Goal: Information Seeking & Learning: Find specific fact

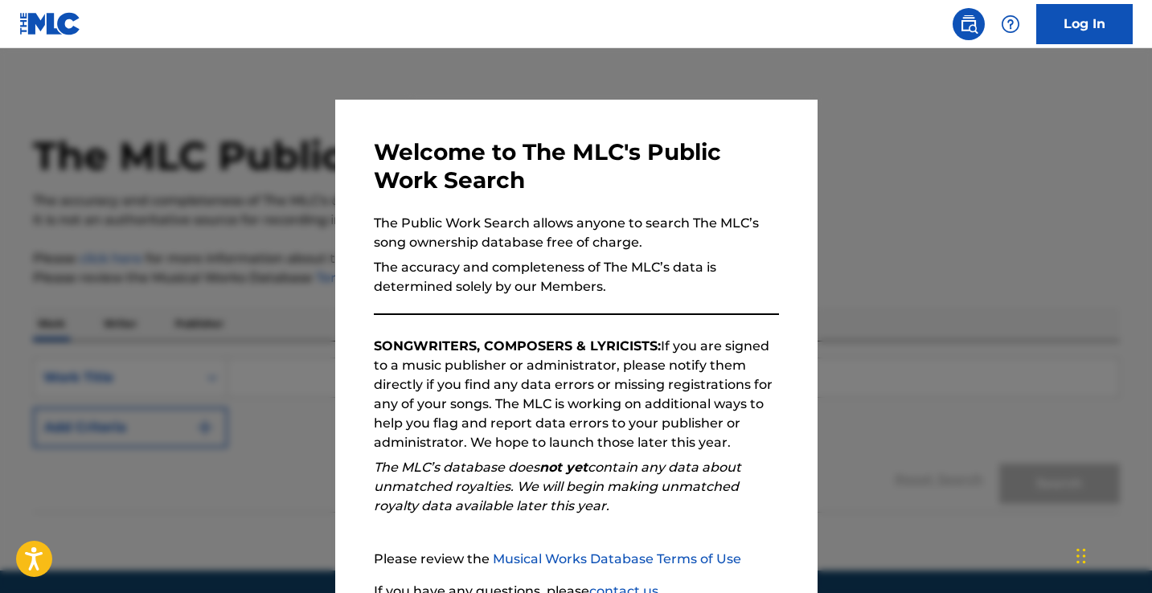
click at [907, 463] on div at bounding box center [576, 344] width 1152 height 593
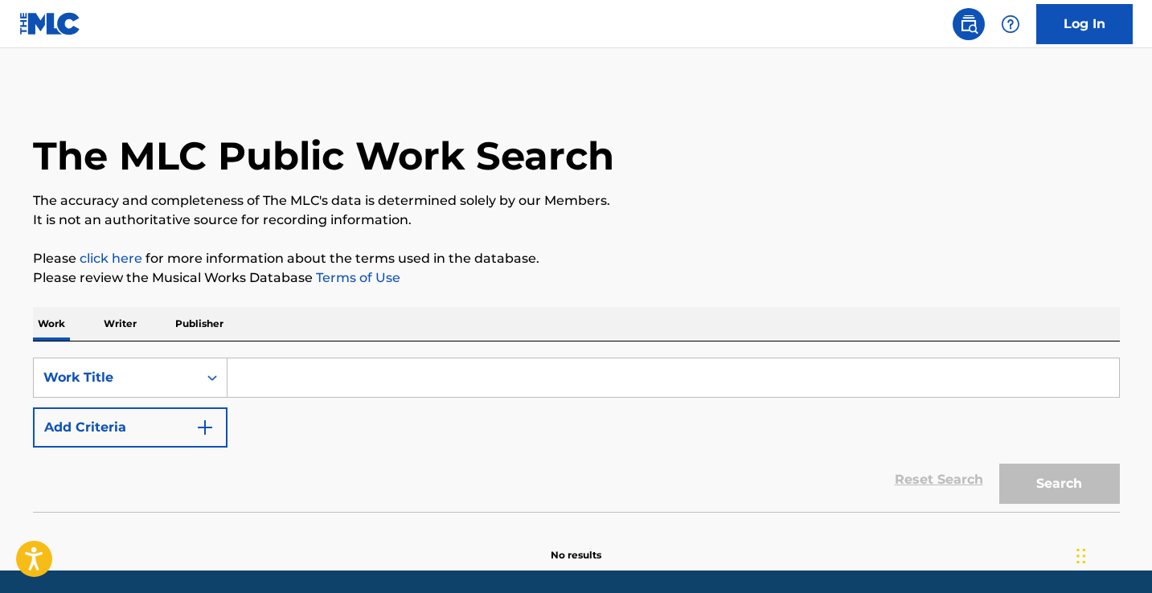
click at [261, 379] on input "Search Form" at bounding box center [674, 378] width 892 height 39
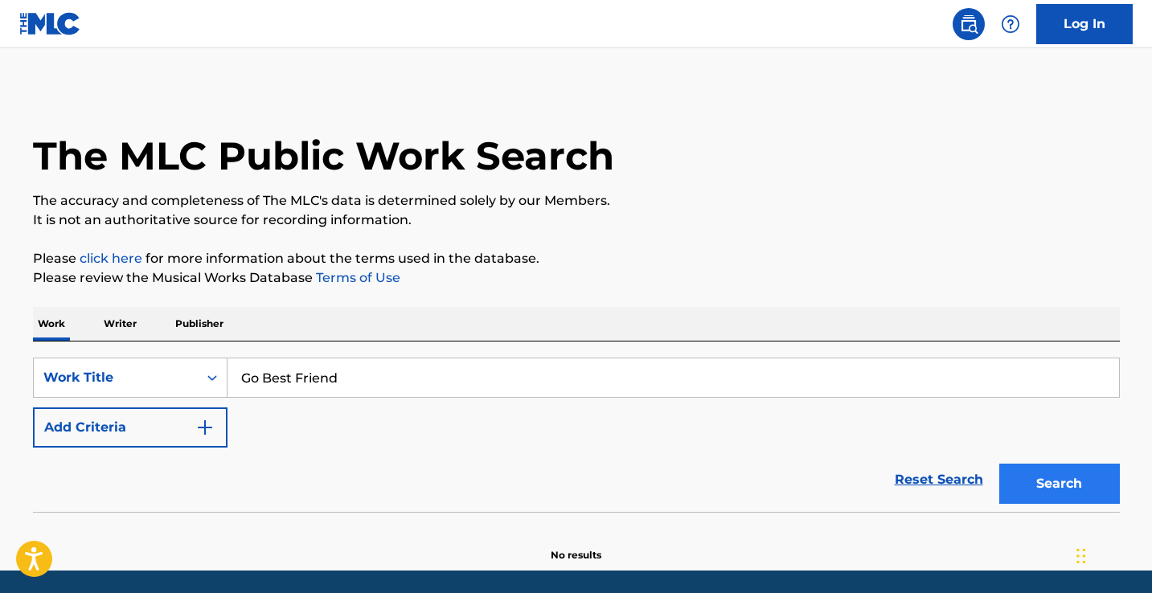
type input "Go Best Friend"
click at [1027, 486] on button "Search" at bounding box center [1059, 484] width 121 height 40
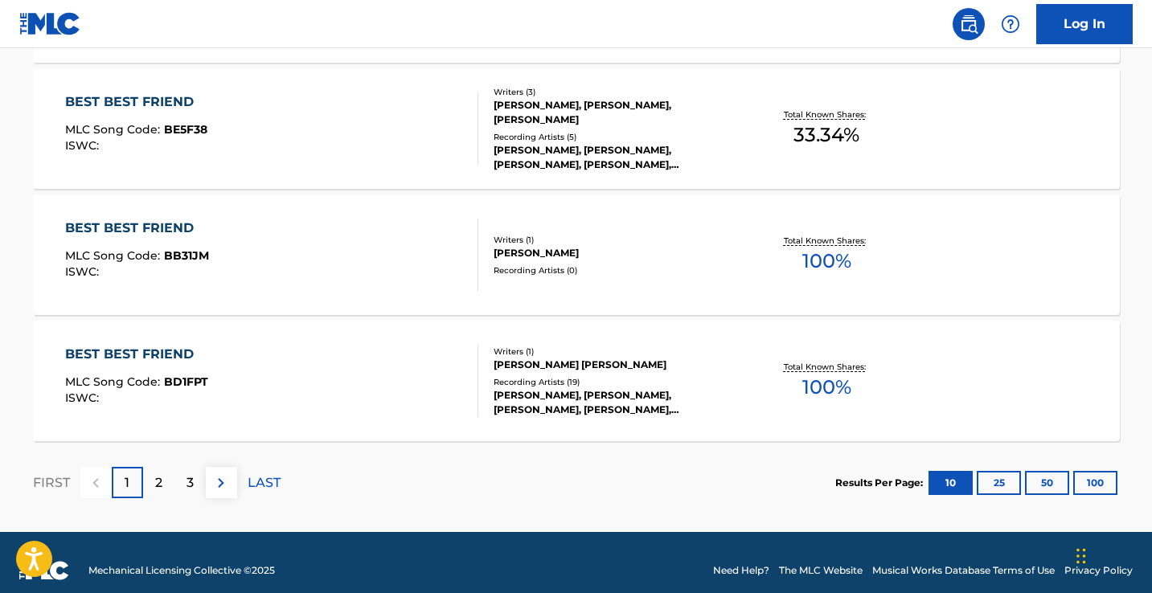
scroll to position [1375, 0]
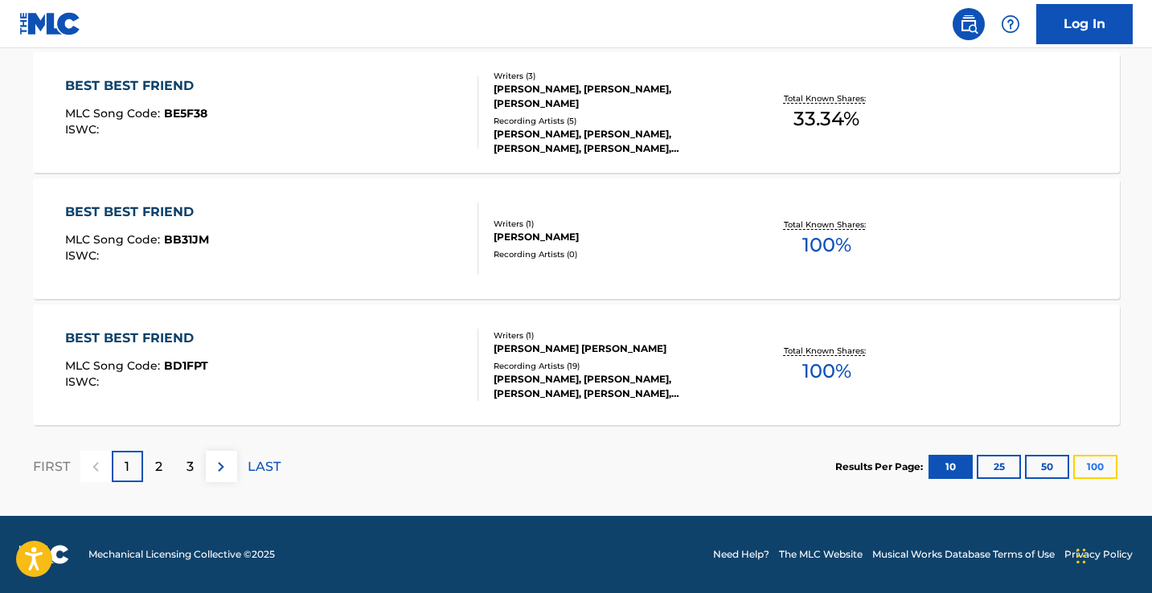
click at [1097, 469] on button "100" at bounding box center [1095, 467] width 44 height 24
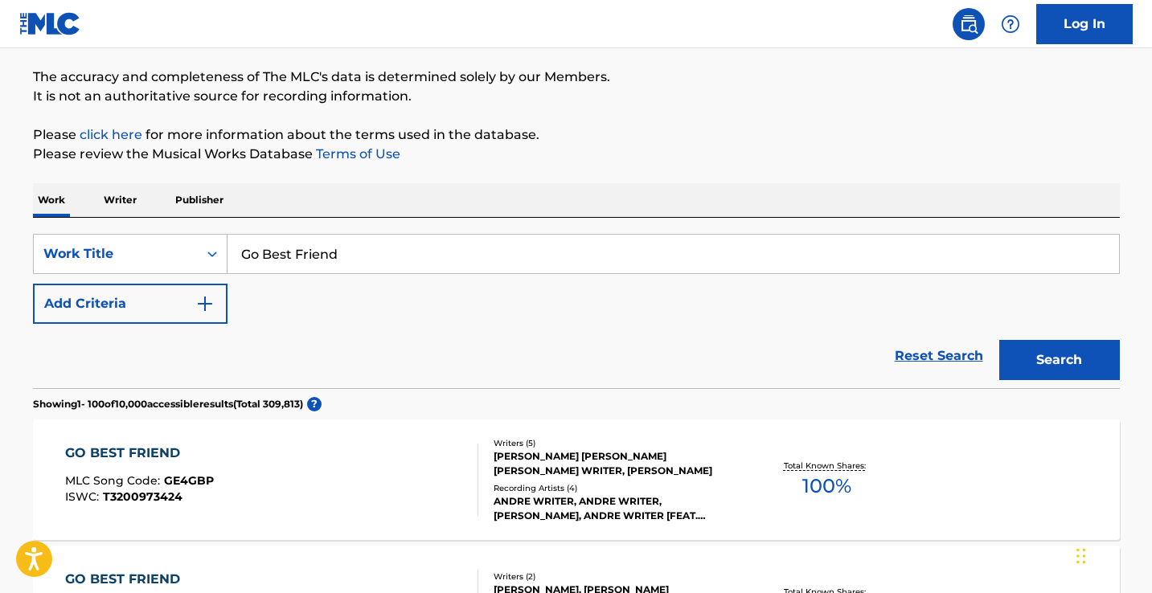
scroll to position [0, 0]
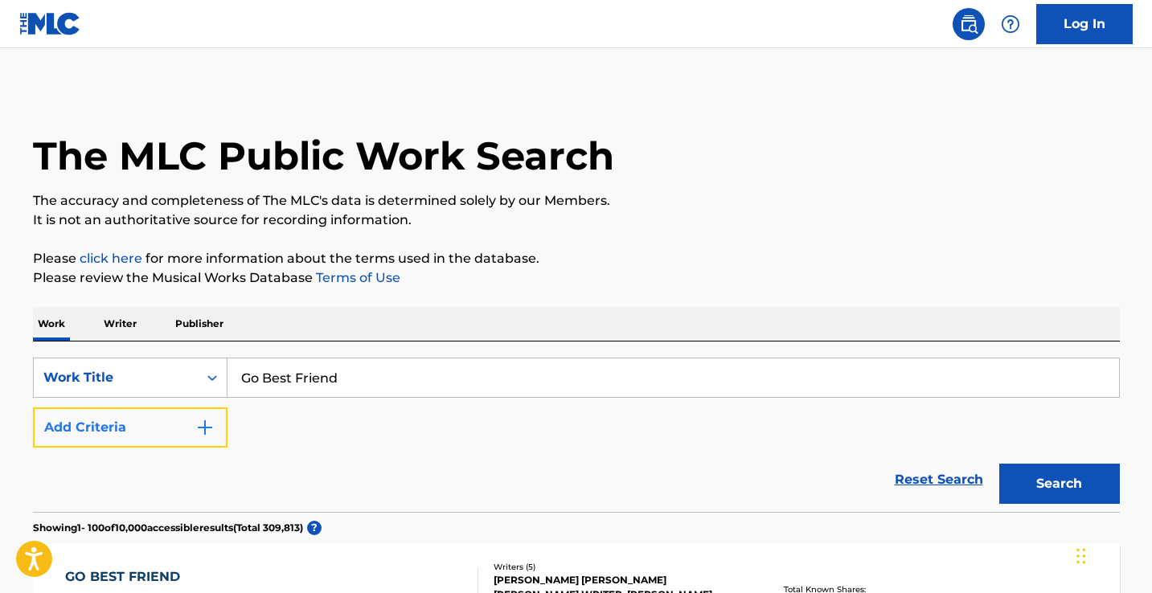
click at [176, 421] on button "Add Criteria" at bounding box center [130, 428] width 195 height 40
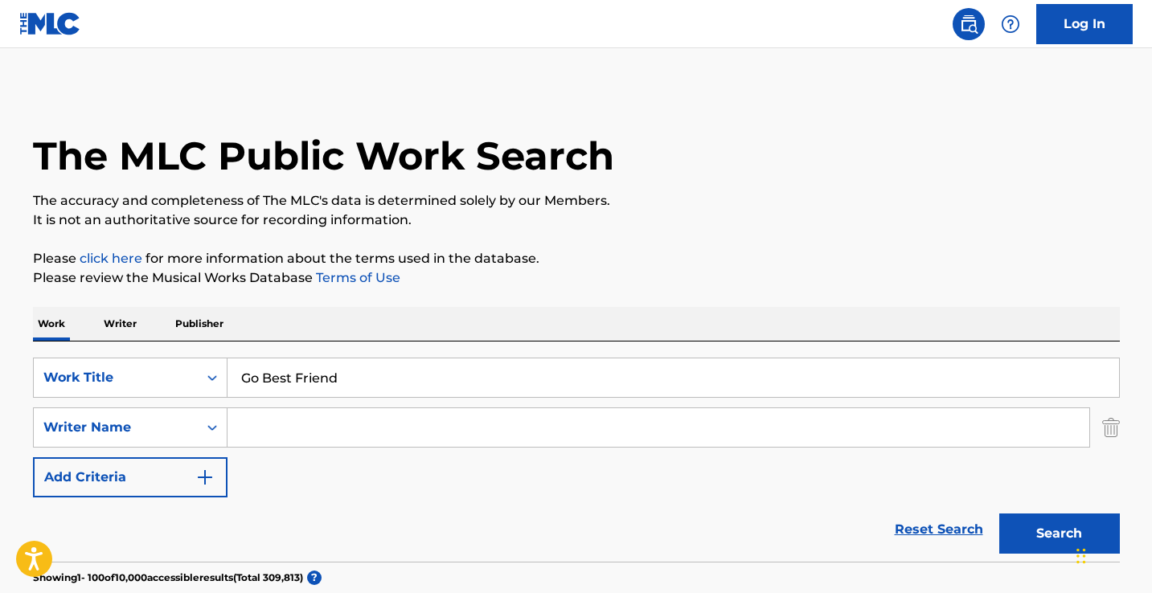
click at [279, 433] on input "Search Form" at bounding box center [659, 427] width 862 height 39
click at [999, 514] on button "Search" at bounding box center [1059, 534] width 121 height 40
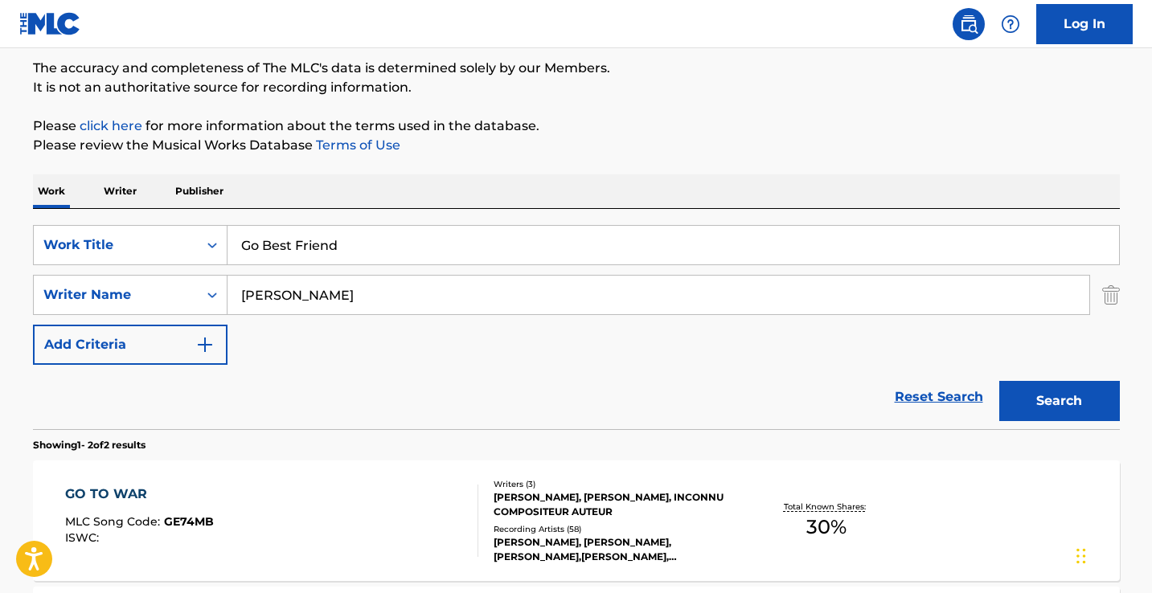
scroll to position [64, 0]
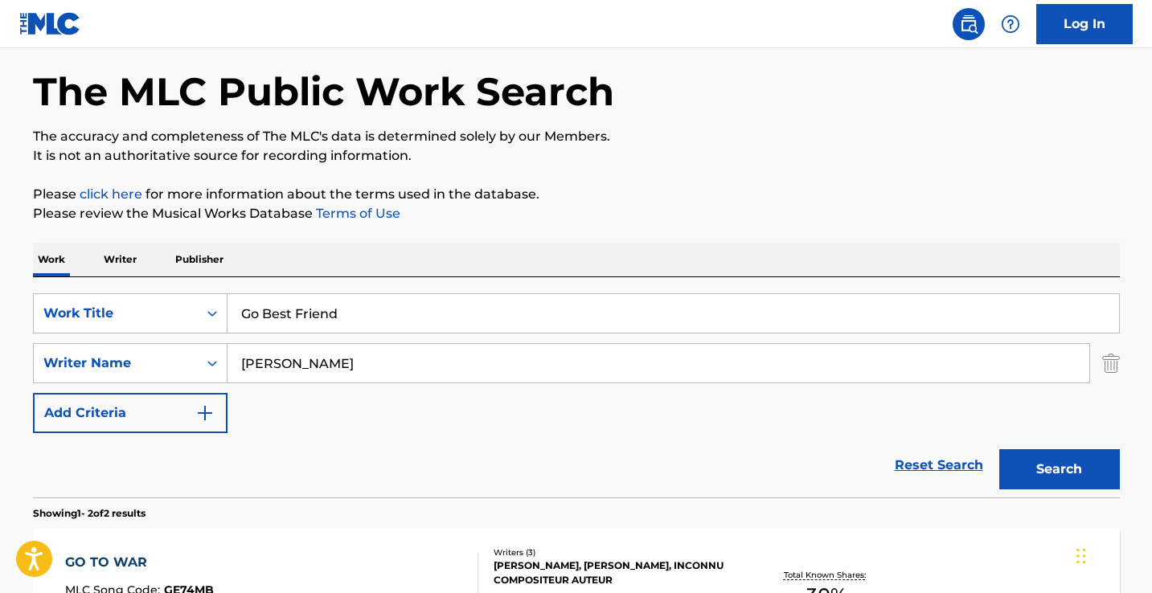
drag, startPoint x: 397, startPoint y: 366, endPoint x: 209, endPoint y: 335, distance: 190.6
click at [209, 335] on div "SearchWithCriteria15956fc5-d4dc-45ec-bc42-d719ee7d47d5 Work Title Go Best Frien…" at bounding box center [576, 363] width 1087 height 140
type input "[PERSON_NAME]"
click at [999, 449] on button "Search" at bounding box center [1059, 469] width 121 height 40
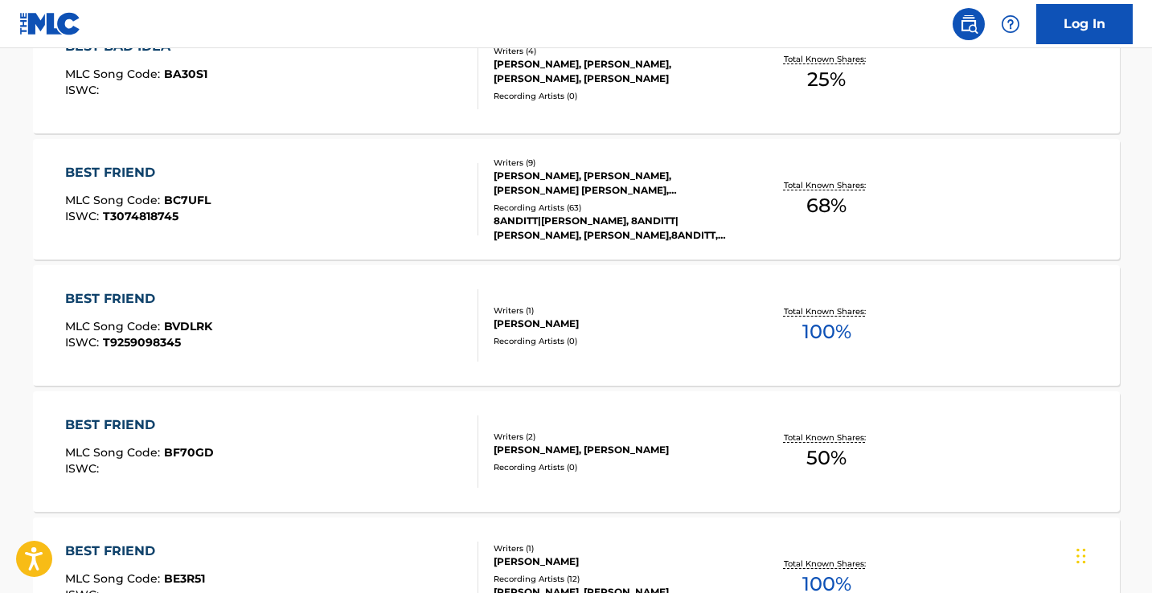
scroll to position [0, 0]
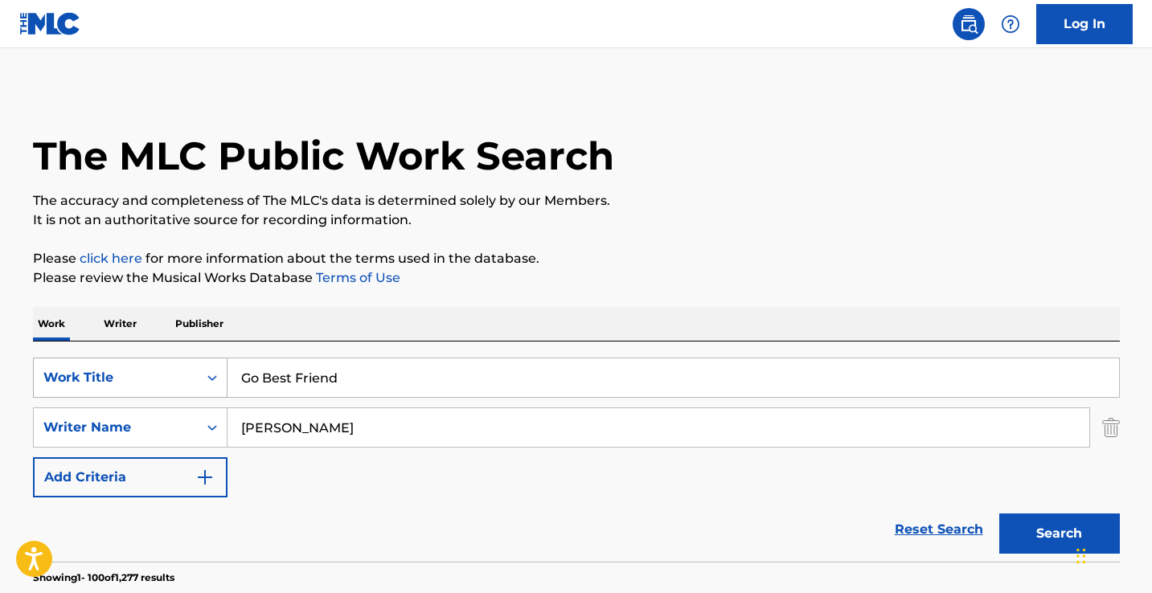
drag, startPoint x: 305, startPoint y: 430, endPoint x: 133, endPoint y: 387, distance: 177.2
click at [133, 387] on div "SearchWithCriteria15956fc5-d4dc-45ec-bc42-d719ee7d47d5 Work Title Go Best Frien…" at bounding box center [576, 428] width 1087 height 140
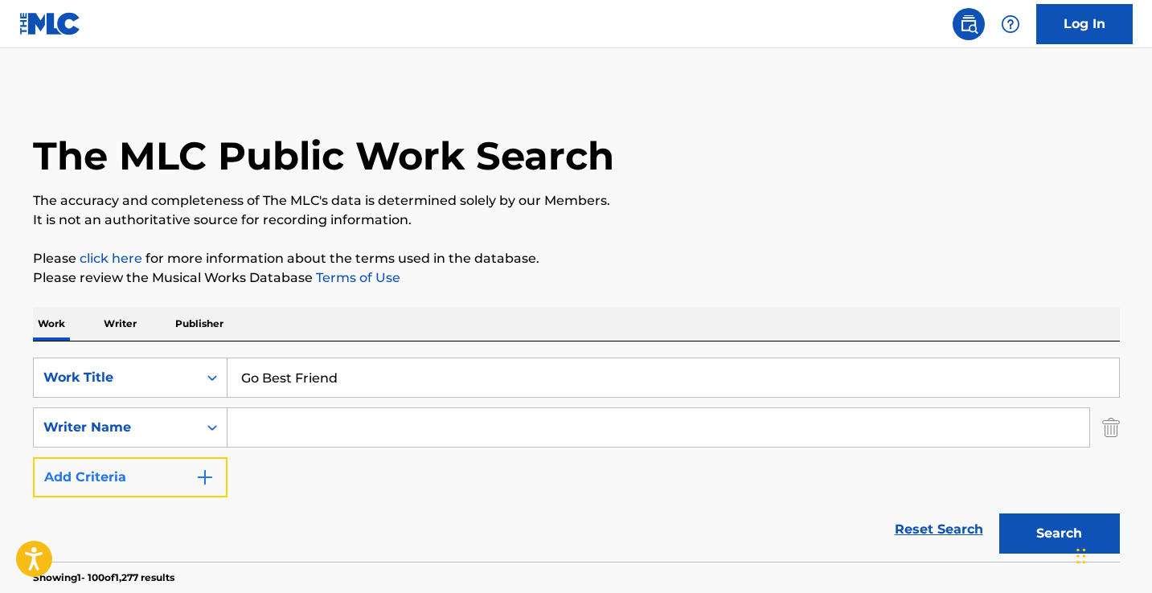
click at [150, 477] on button "Add Criteria" at bounding box center [130, 477] width 195 height 40
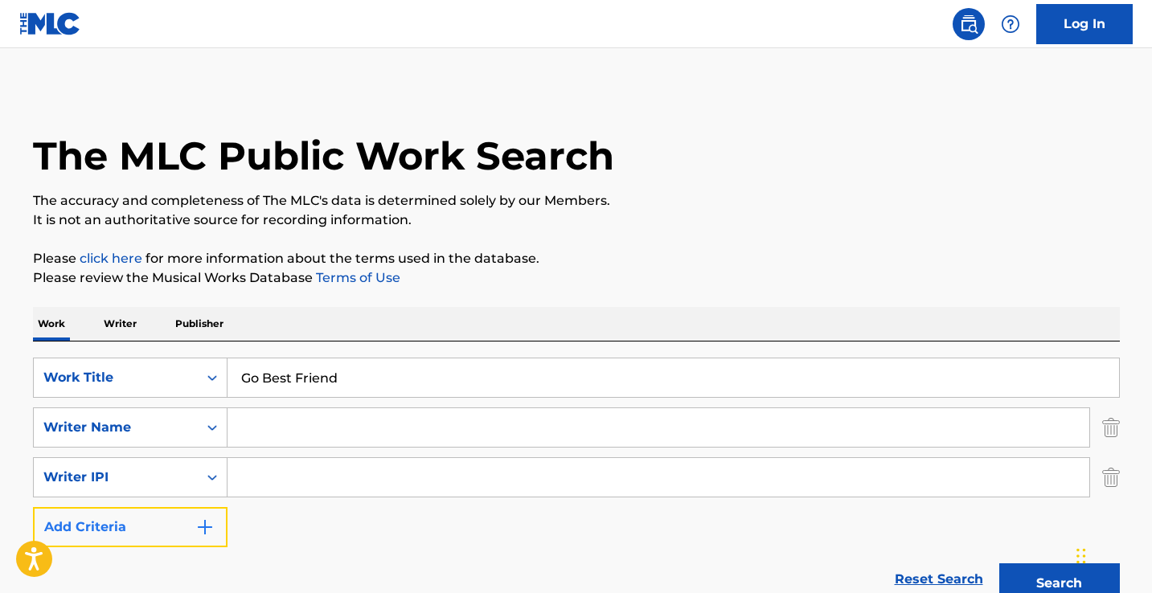
click at [170, 544] on button "Add Criteria" at bounding box center [130, 527] width 195 height 40
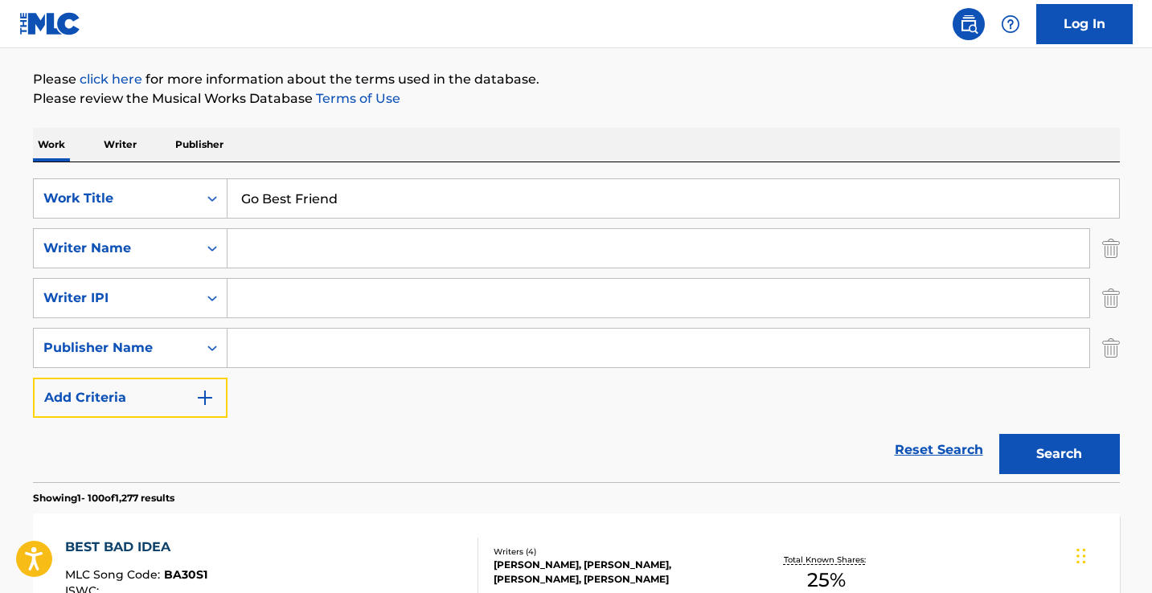
scroll to position [180, 0]
click at [129, 404] on button "Add Criteria" at bounding box center [130, 397] width 195 height 40
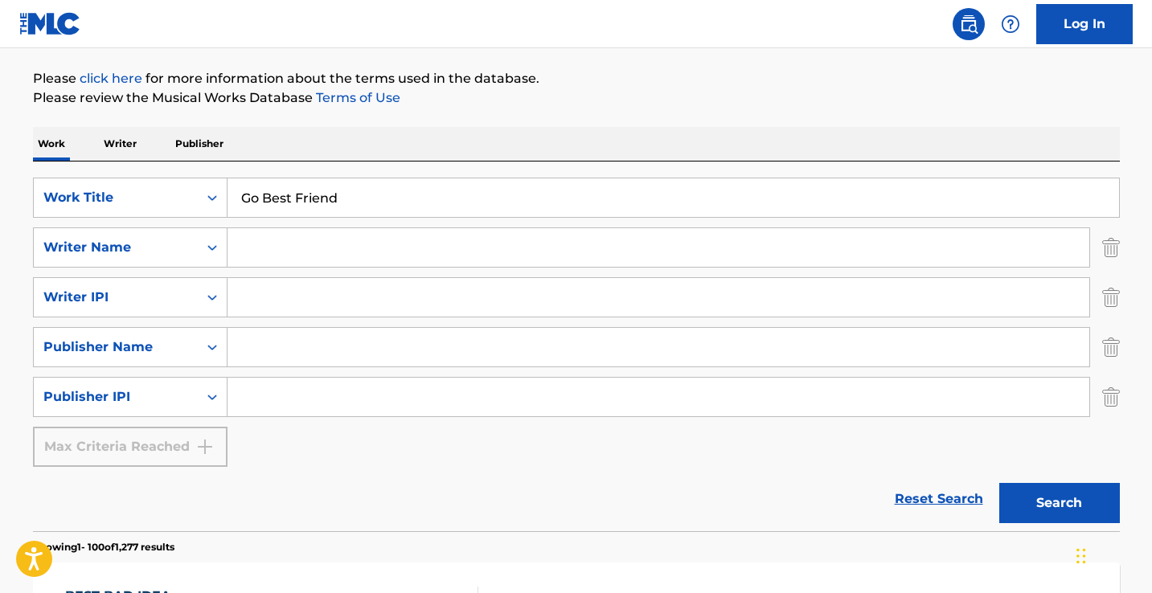
click at [340, 250] on input "Search Form" at bounding box center [659, 247] width 862 height 39
click at [367, 192] on input "Go Best Friend" at bounding box center [674, 197] width 892 height 39
click at [752, 254] on input "Search Form" at bounding box center [659, 247] width 862 height 39
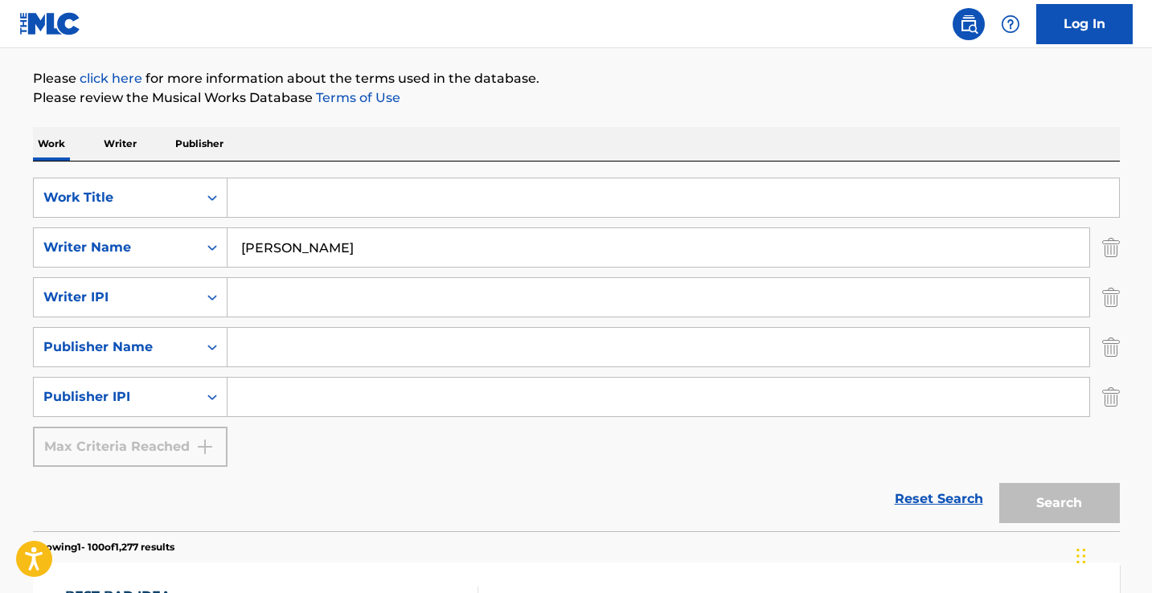
type input "[PERSON_NAME]"
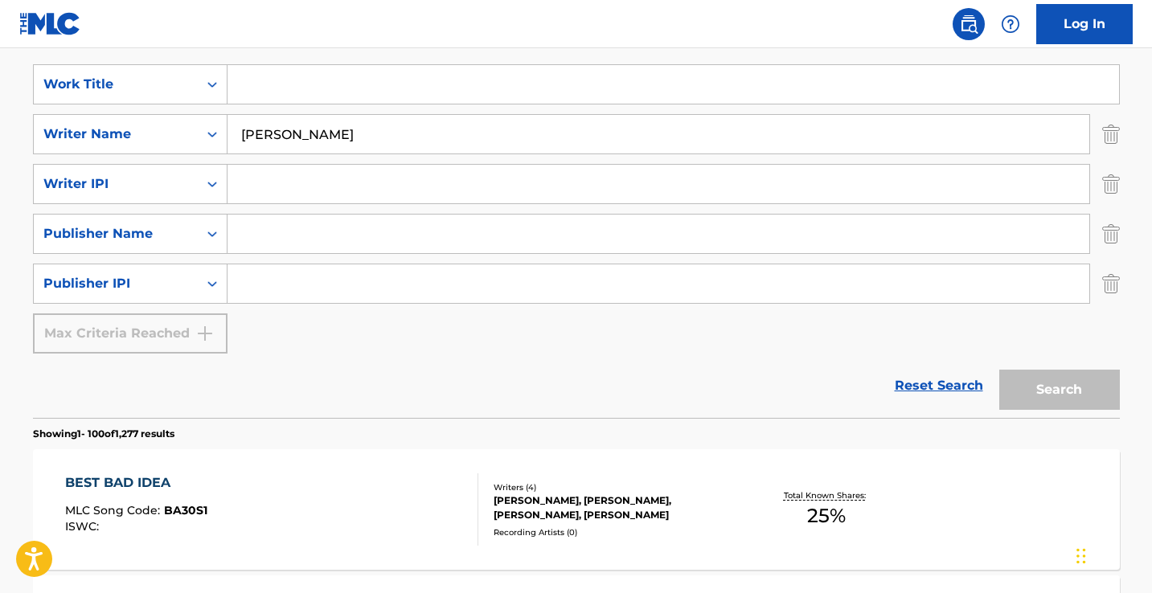
scroll to position [289, 0]
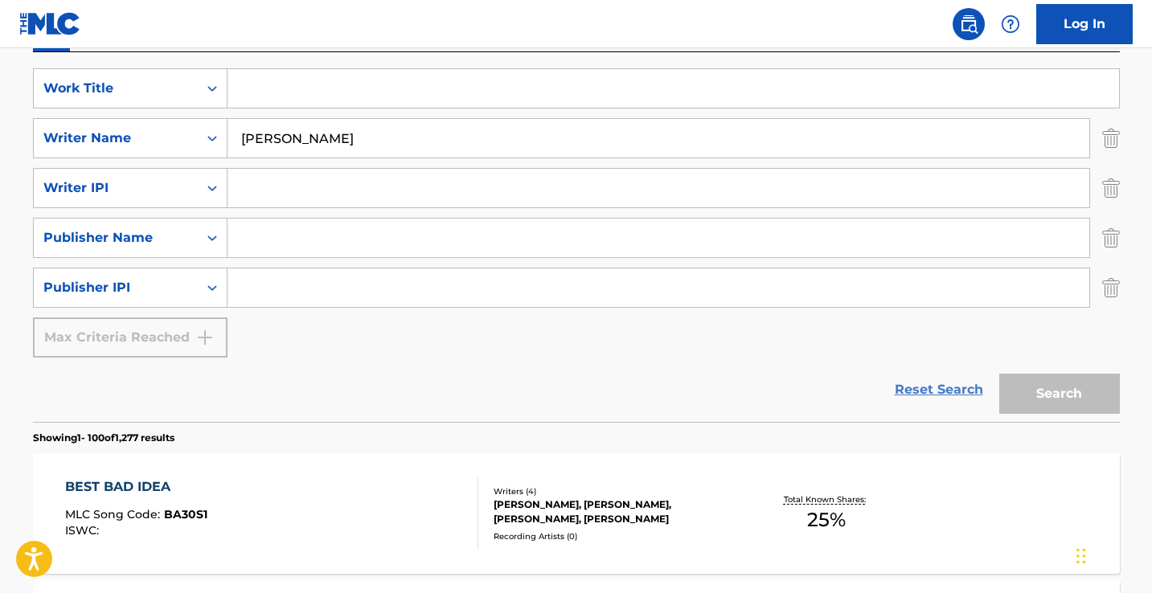
click at [946, 384] on link "Reset Search" at bounding box center [939, 389] width 105 height 35
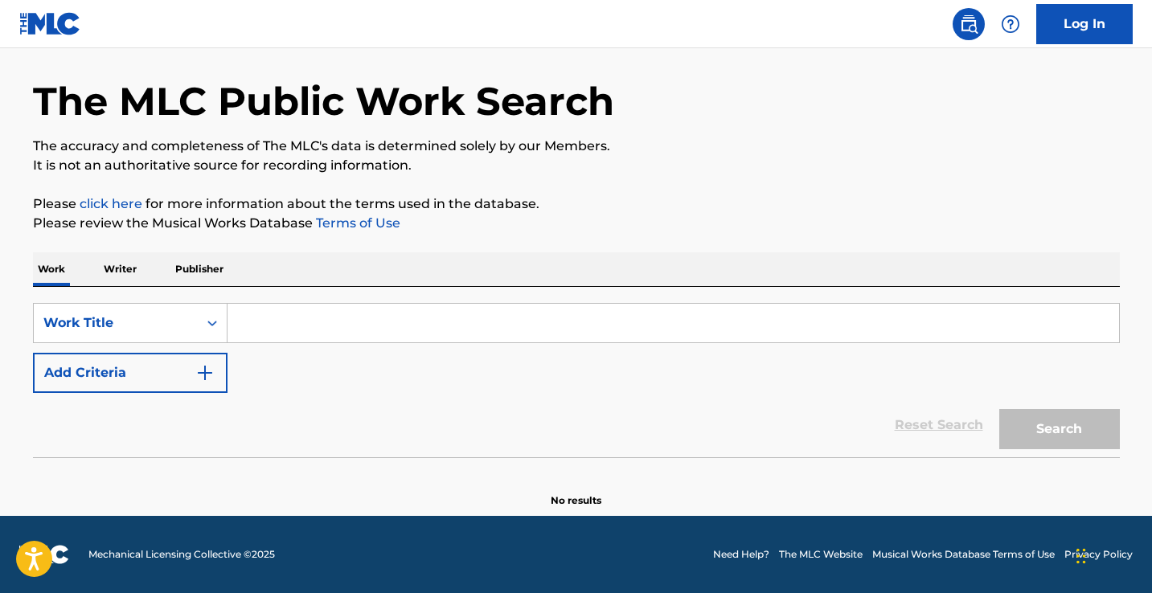
scroll to position [55, 0]
click at [126, 271] on p "Writer" at bounding box center [120, 269] width 43 height 34
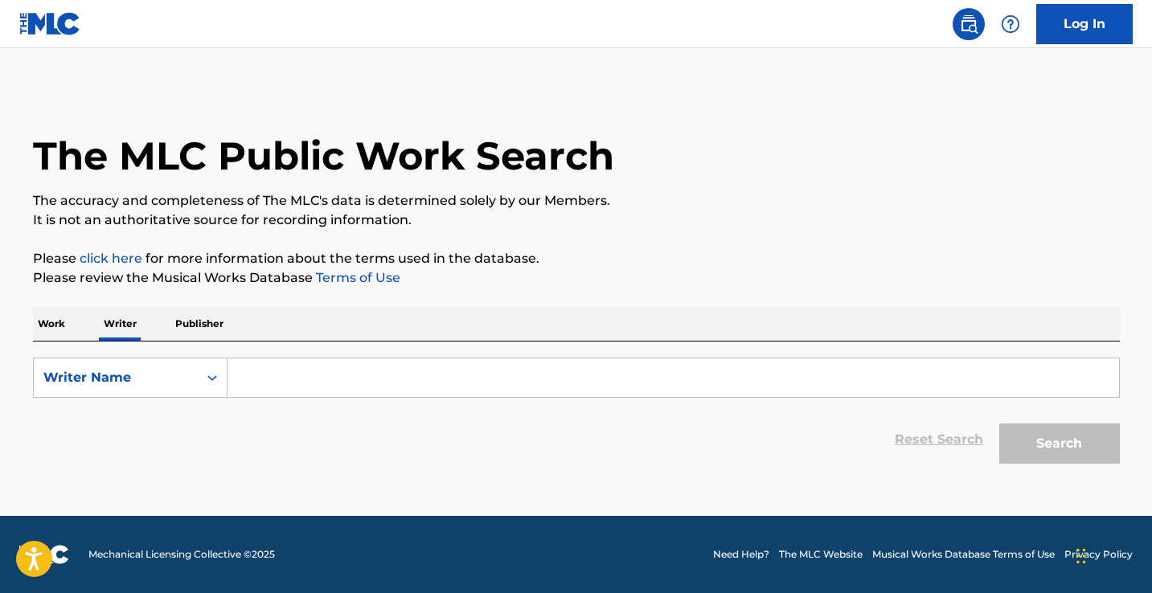
click at [275, 377] on input "Search Form" at bounding box center [674, 378] width 892 height 39
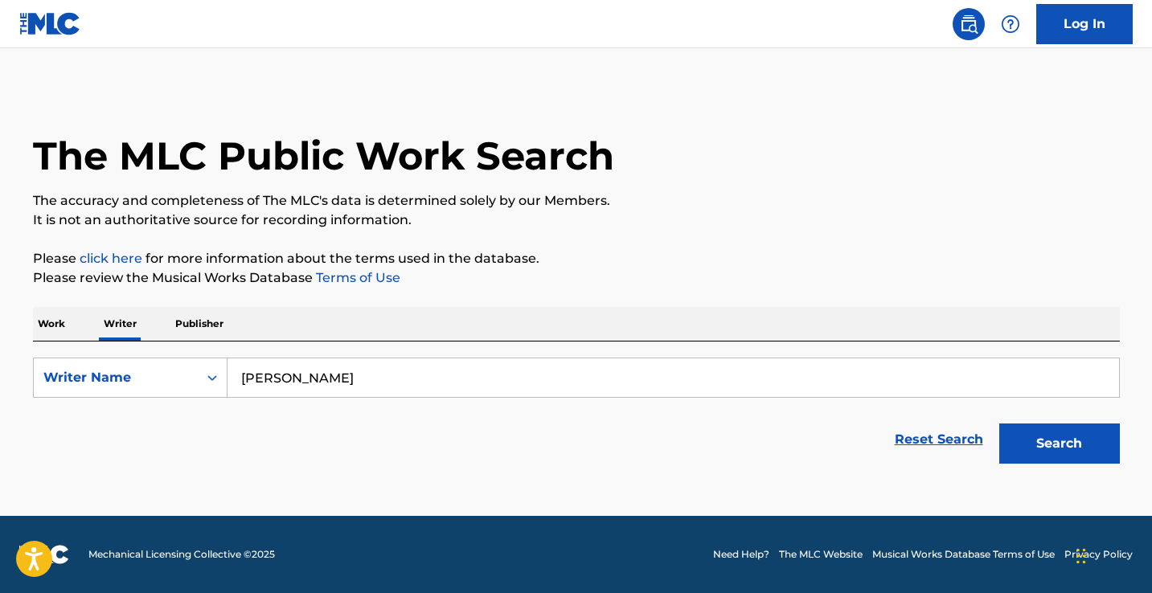
click at [999, 424] on button "Search" at bounding box center [1059, 444] width 121 height 40
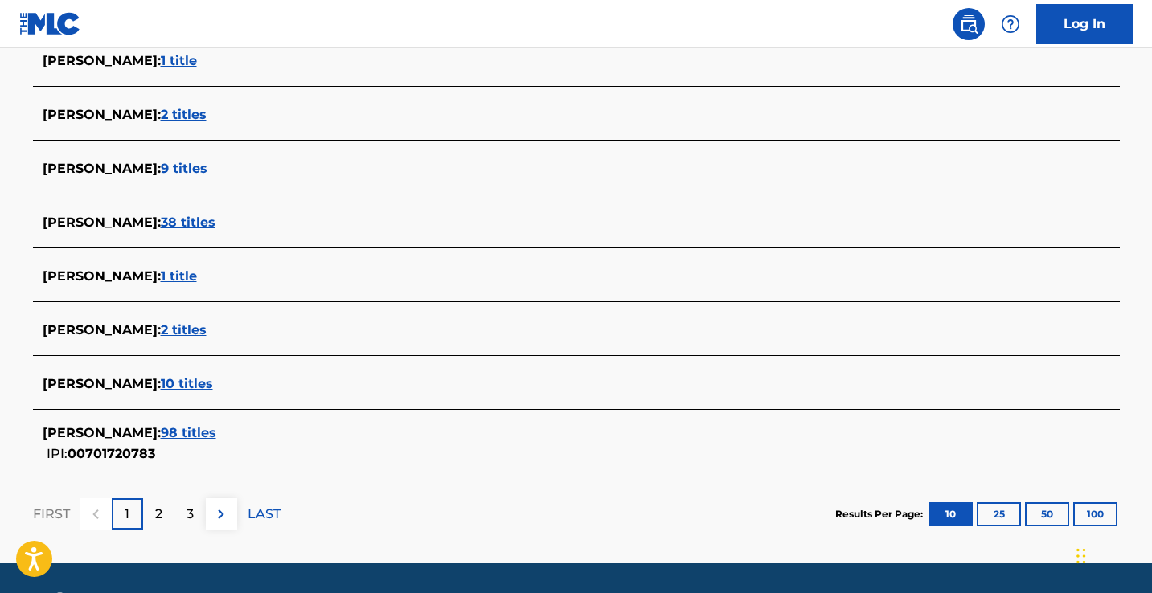
scroll to position [583, 0]
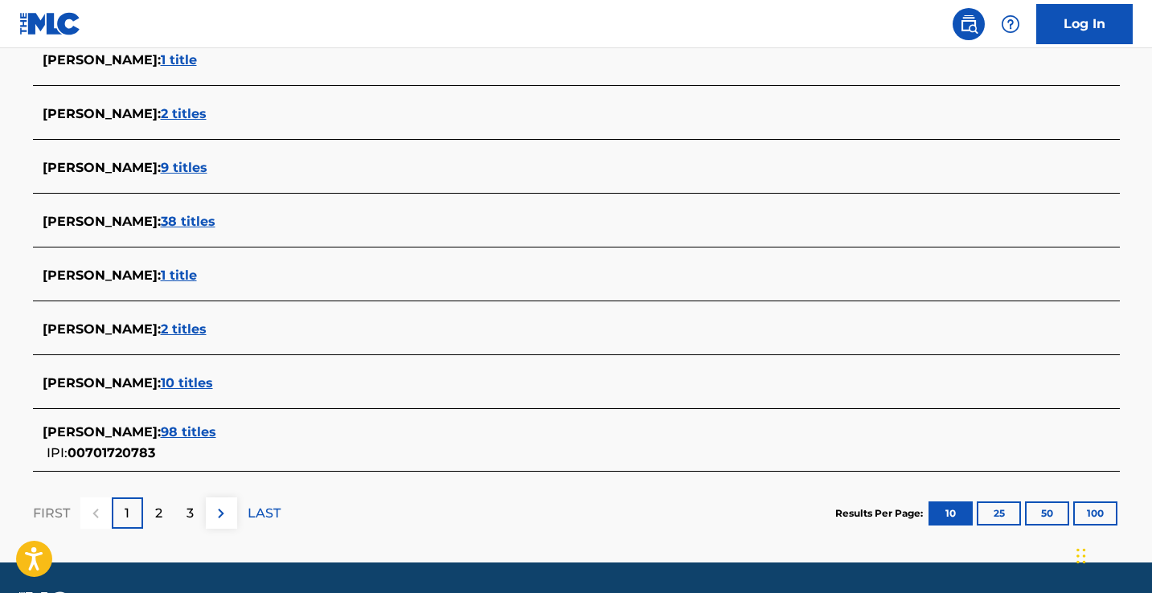
click at [215, 222] on span "38 titles" at bounding box center [188, 221] width 55 height 15
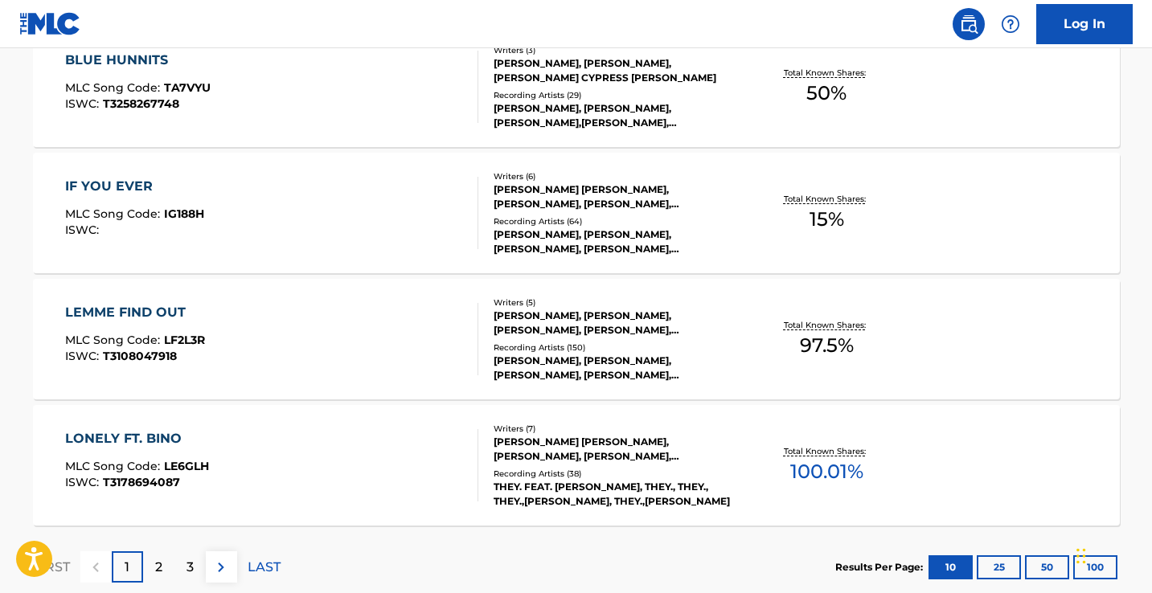
scroll to position [1375, 0]
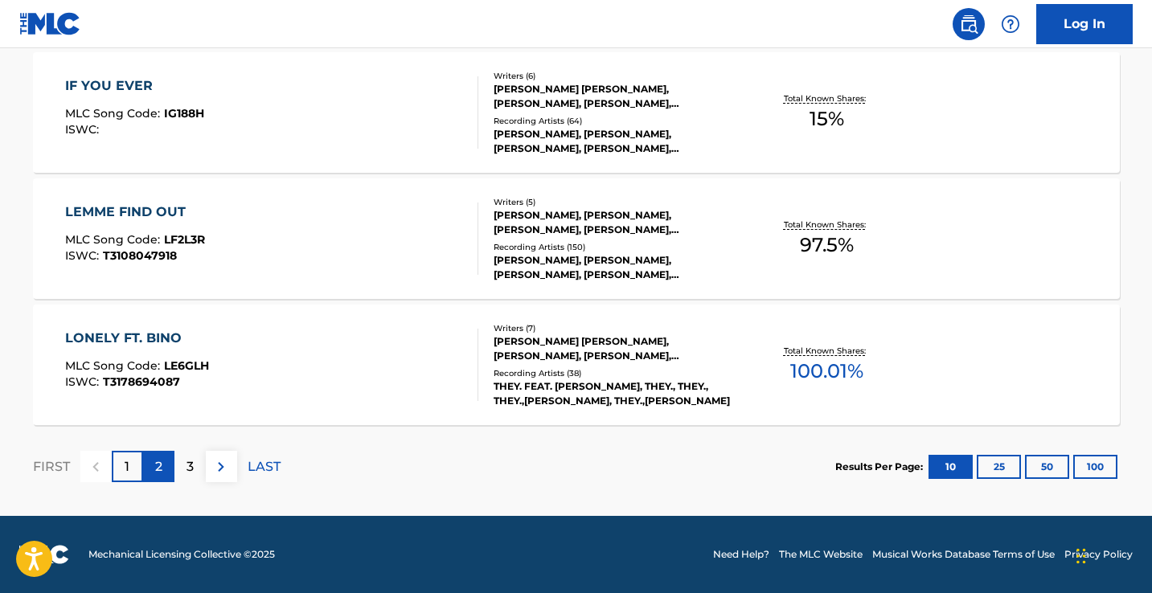
click at [151, 475] on div "2" at bounding box center [158, 466] width 31 height 31
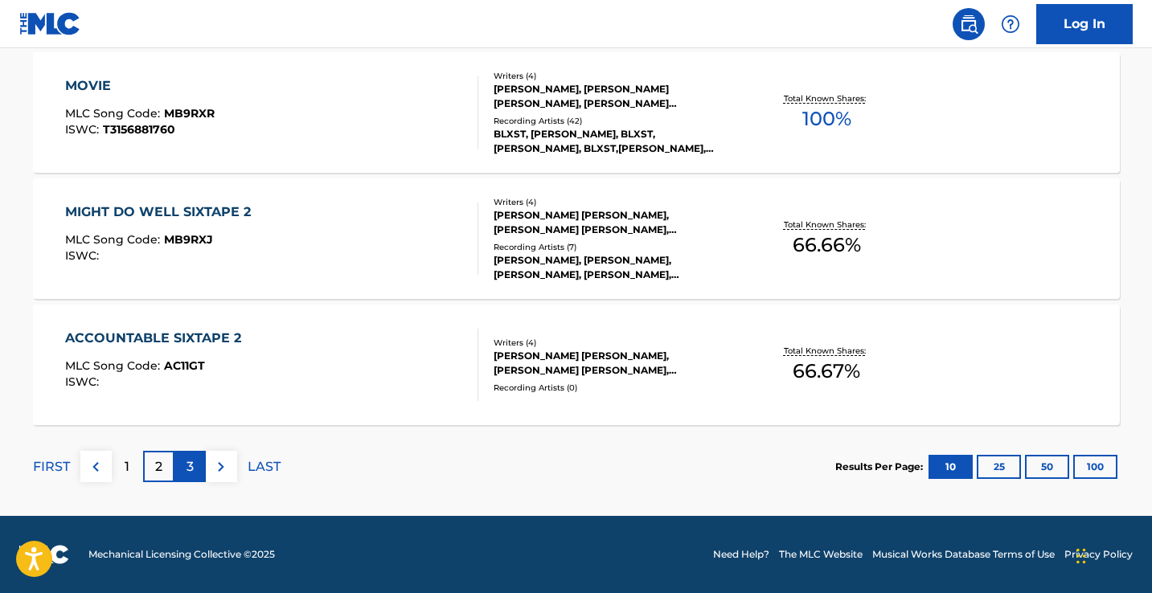
click at [187, 467] on p "3" at bounding box center [190, 466] width 7 height 19
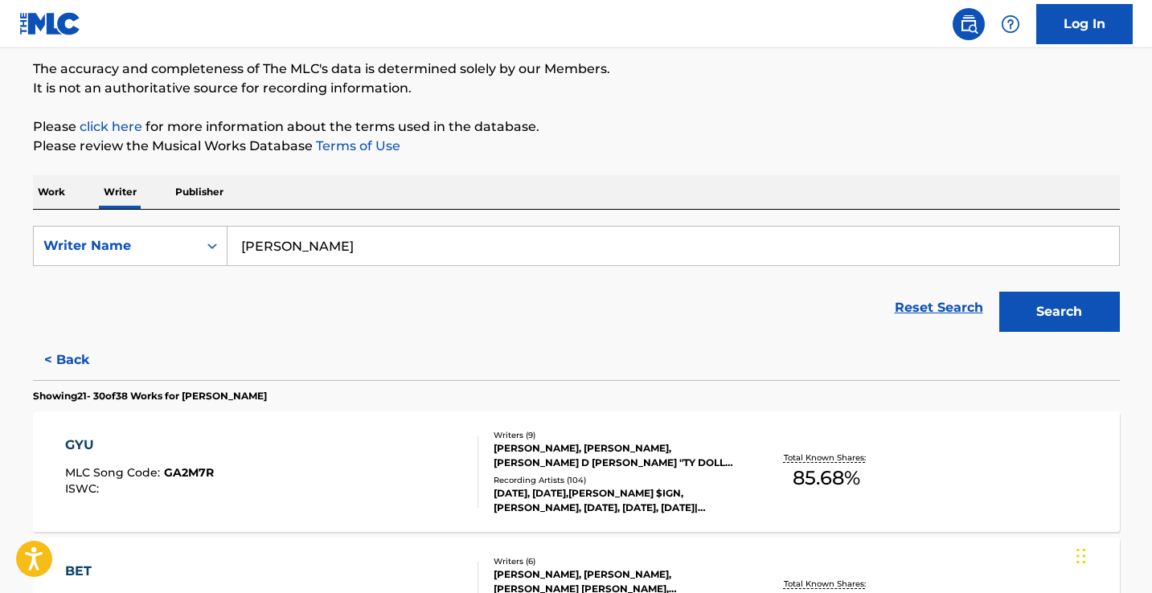
scroll to position [0, 0]
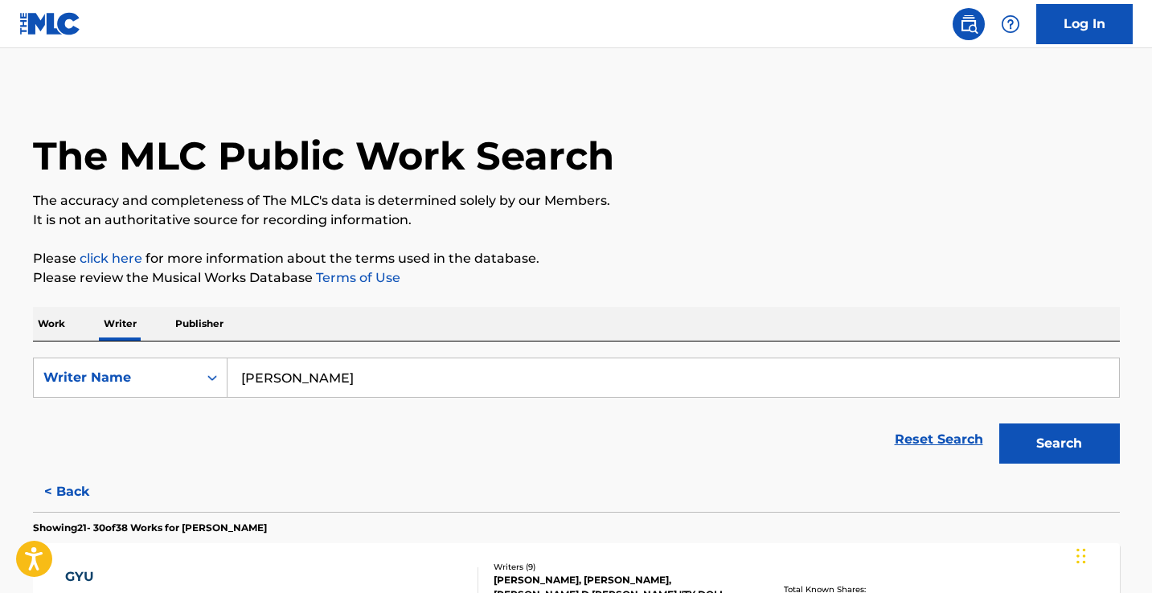
click at [336, 378] on input "[PERSON_NAME]" at bounding box center [674, 378] width 892 height 39
type input "[PERSON_NAME]"
click at [999, 424] on button "Search" at bounding box center [1059, 444] width 121 height 40
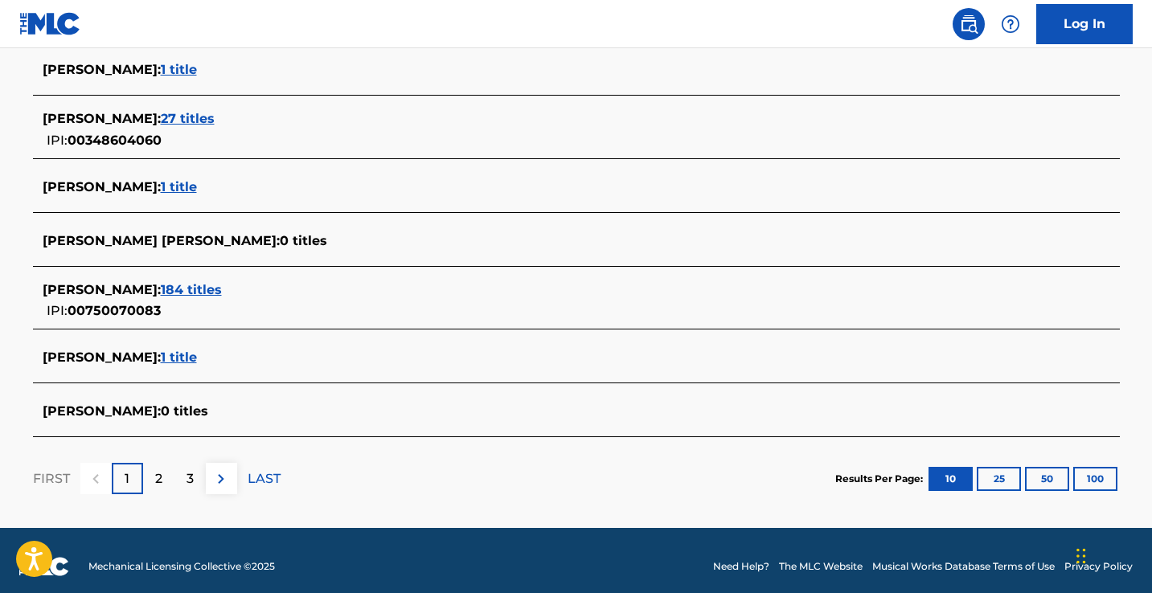
scroll to position [615, 0]
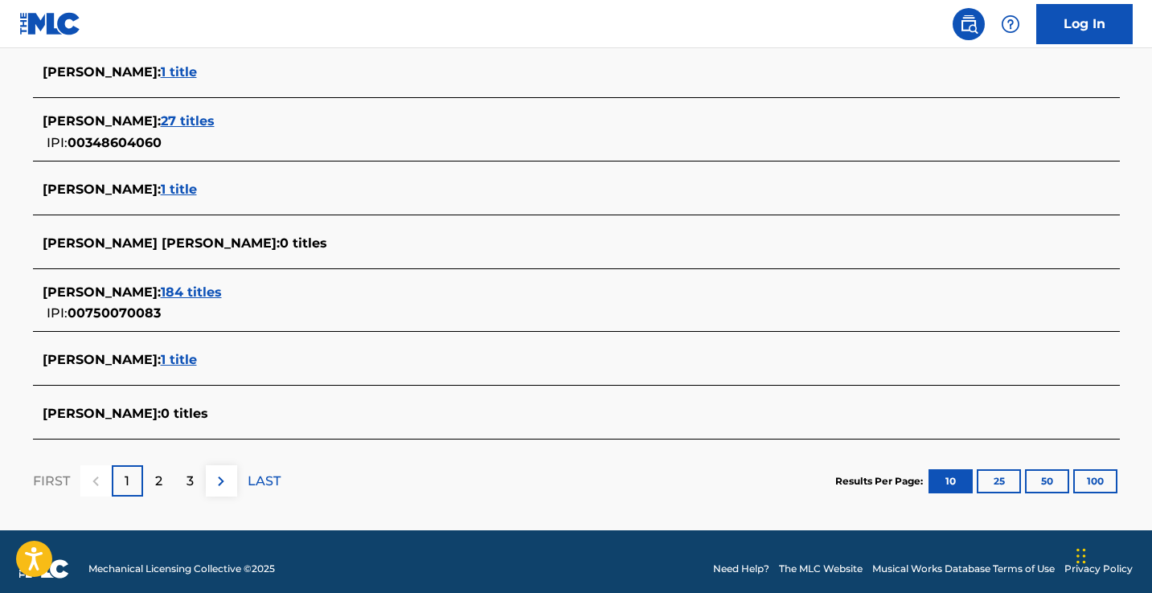
click at [222, 289] on span "184 titles" at bounding box center [191, 292] width 61 height 15
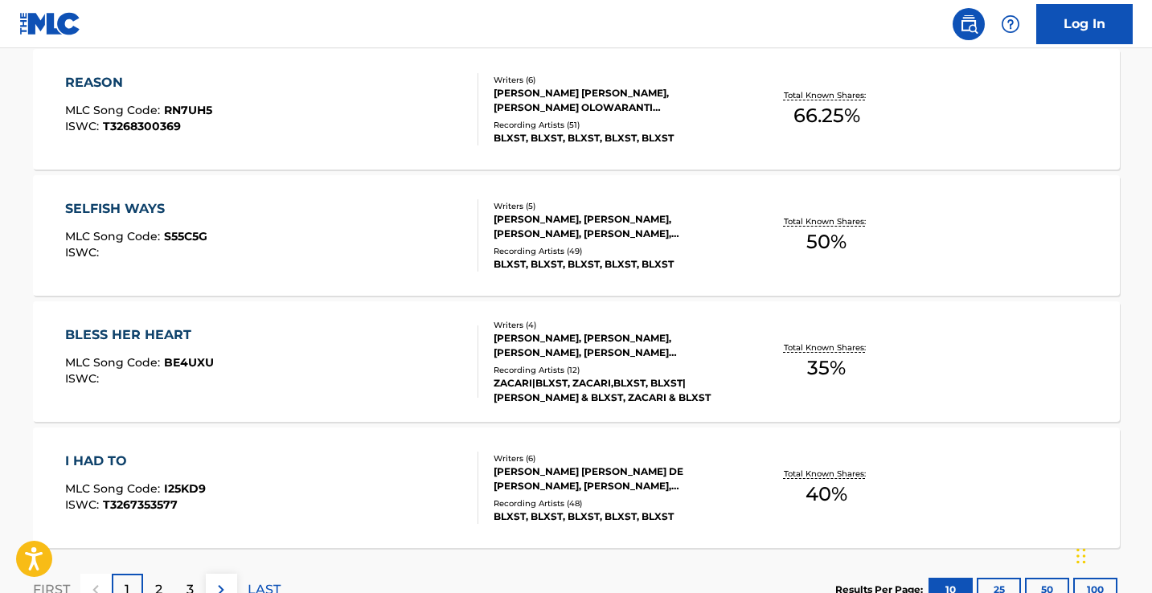
scroll to position [1375, 0]
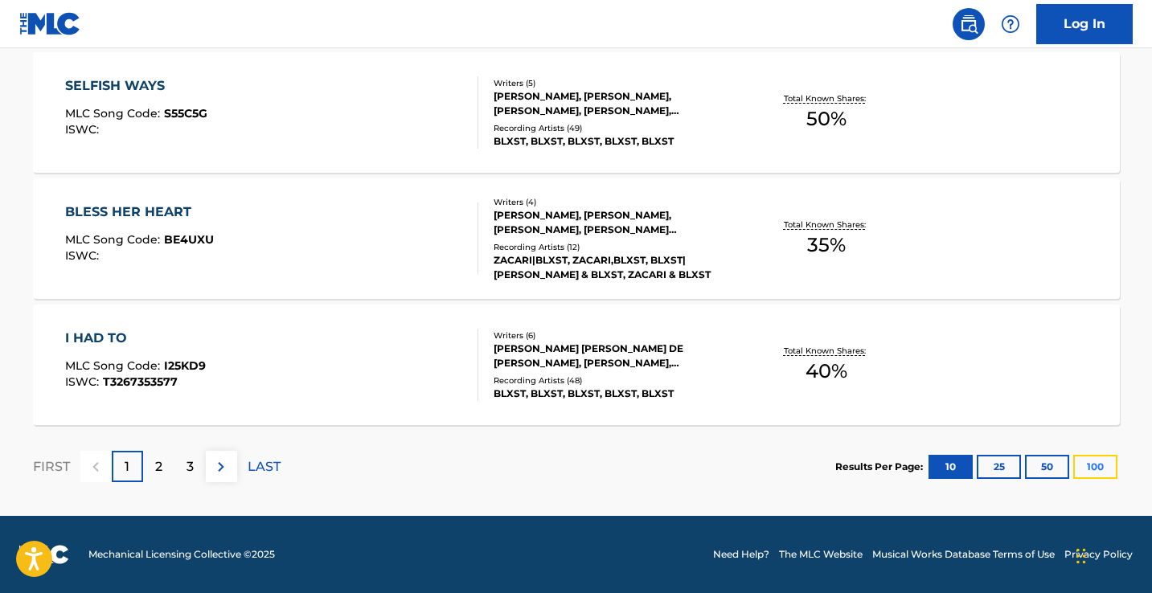
click at [1093, 466] on button "100" at bounding box center [1095, 467] width 44 height 24
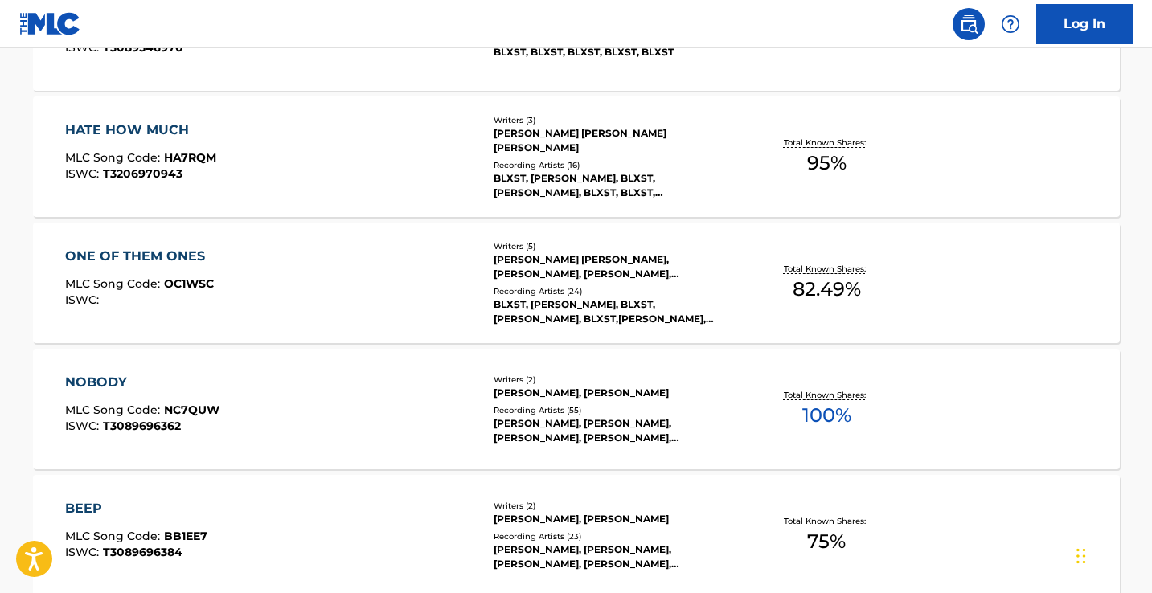
scroll to position [11932, 0]
click at [830, 170] on span "95 %" at bounding box center [826, 164] width 39 height 29
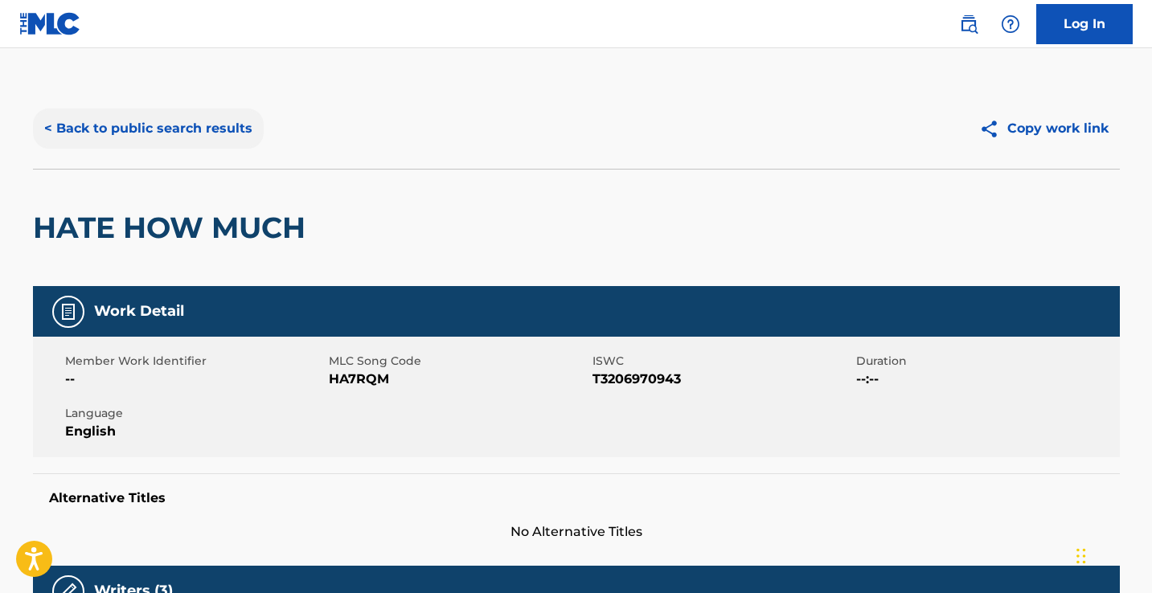
click at [197, 117] on button "< Back to public search results" at bounding box center [148, 129] width 231 height 40
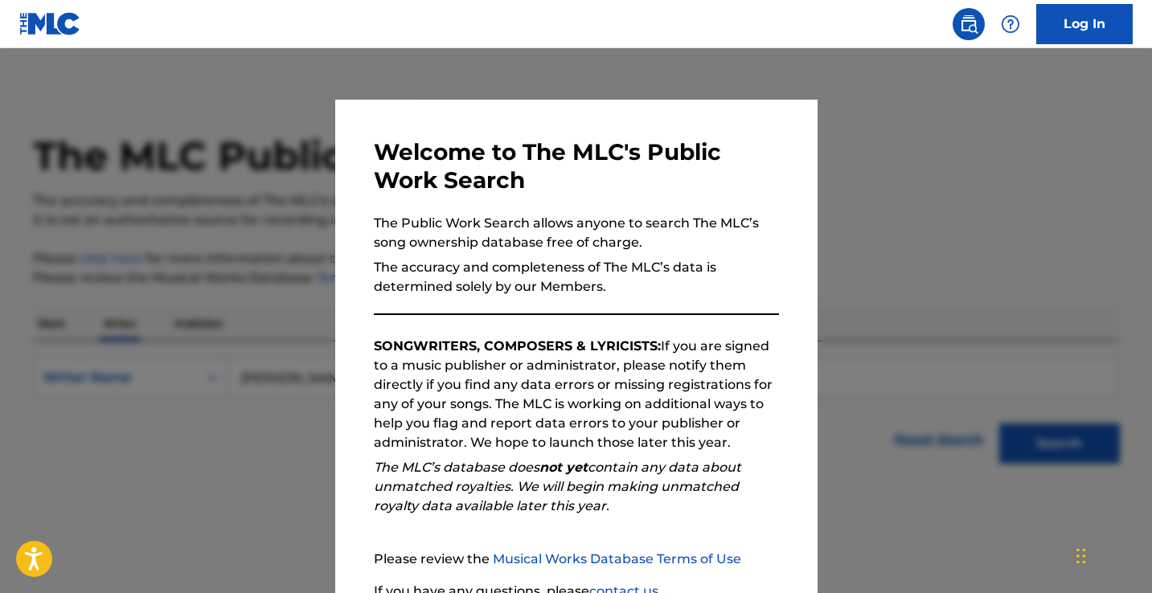
scroll to position [13, 0]
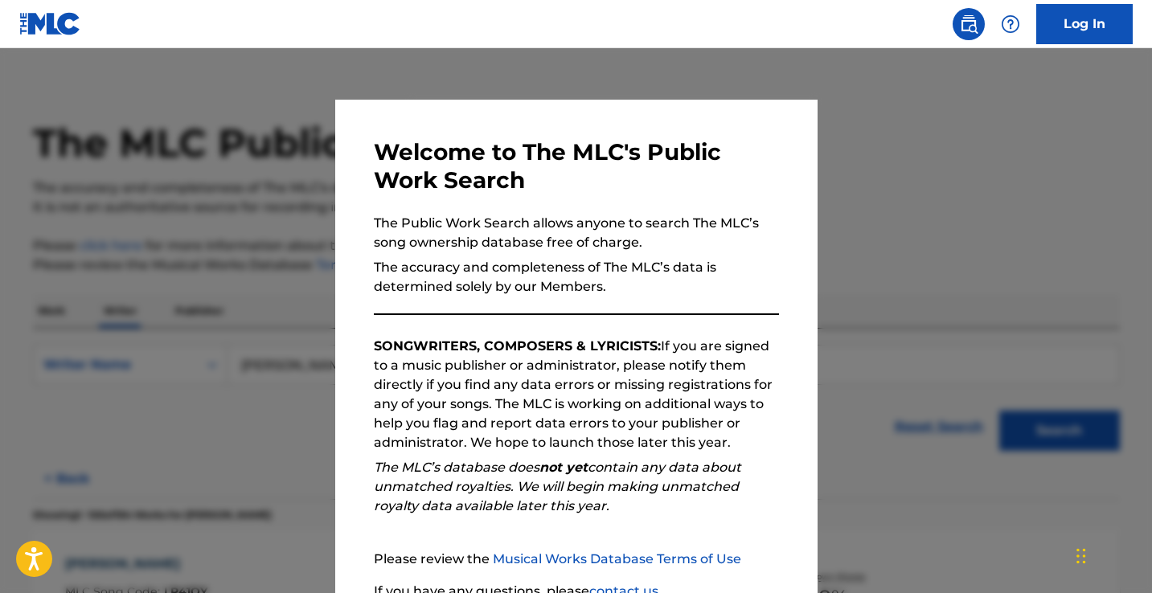
click at [797, 183] on div "Welcome to The MLC's Public Work Search The Public Work Search allows anyone to…" at bounding box center [576, 418] width 482 height 636
click at [896, 223] on div at bounding box center [576, 344] width 1152 height 593
